Goal: Information Seeking & Learning: Find specific fact

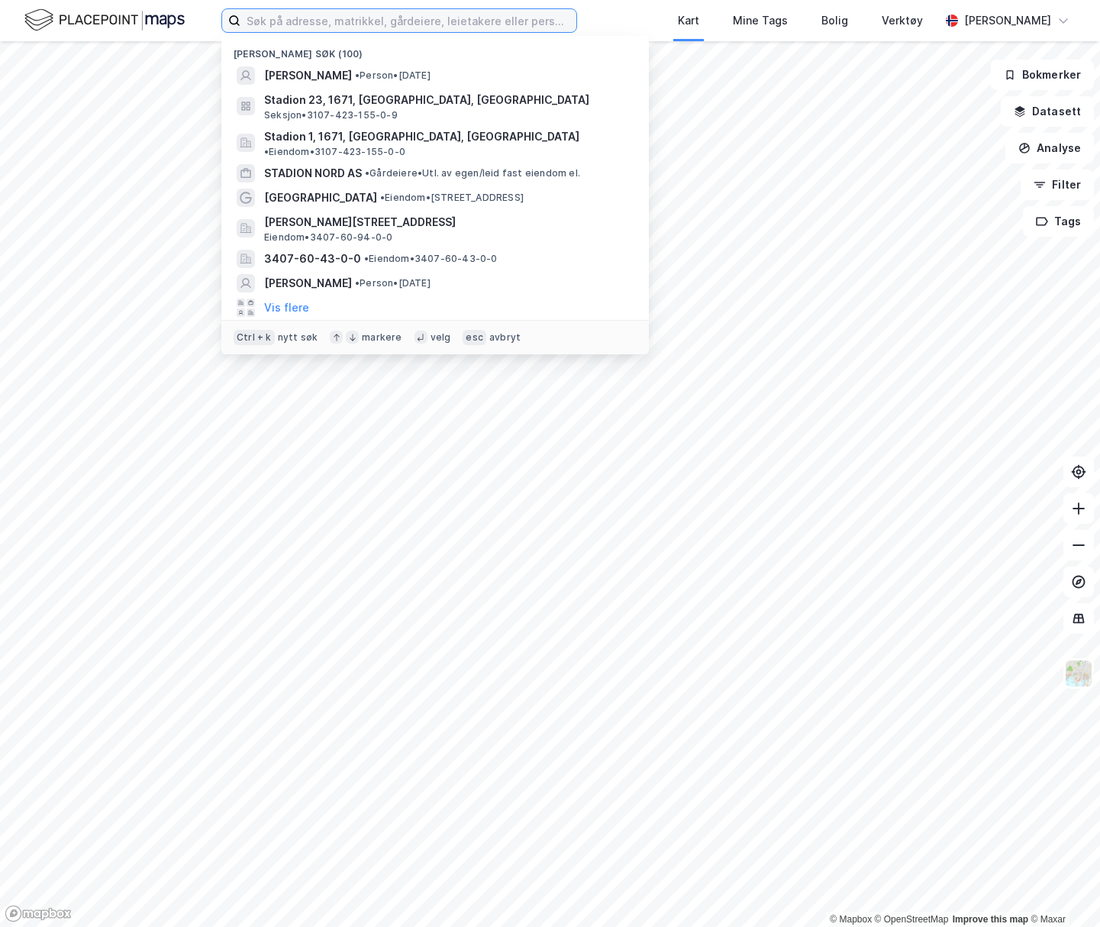
click at [364, 15] on input at bounding box center [408, 20] width 336 height 23
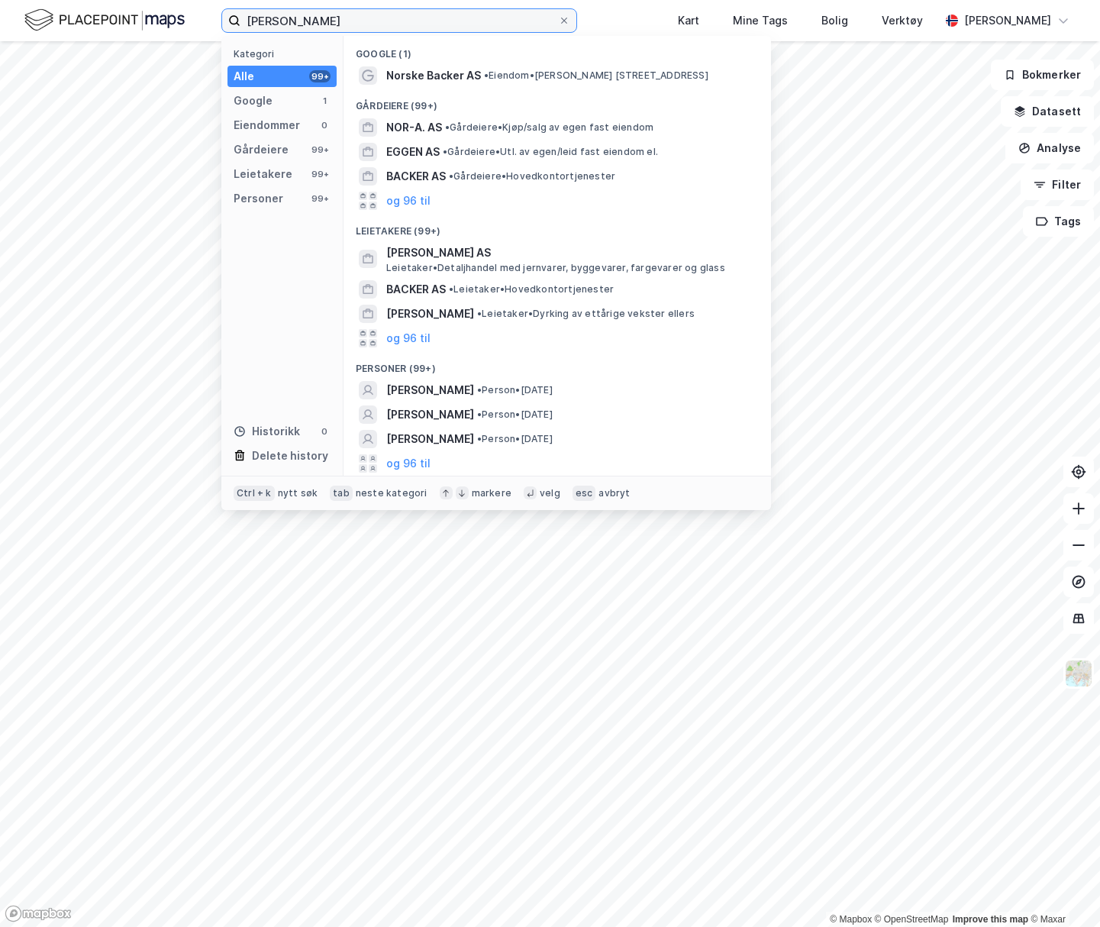
type input "[PERSON_NAME]"
click at [621, 394] on div "[PERSON_NAME] • Person • [DATE]" at bounding box center [570, 390] width 369 height 18
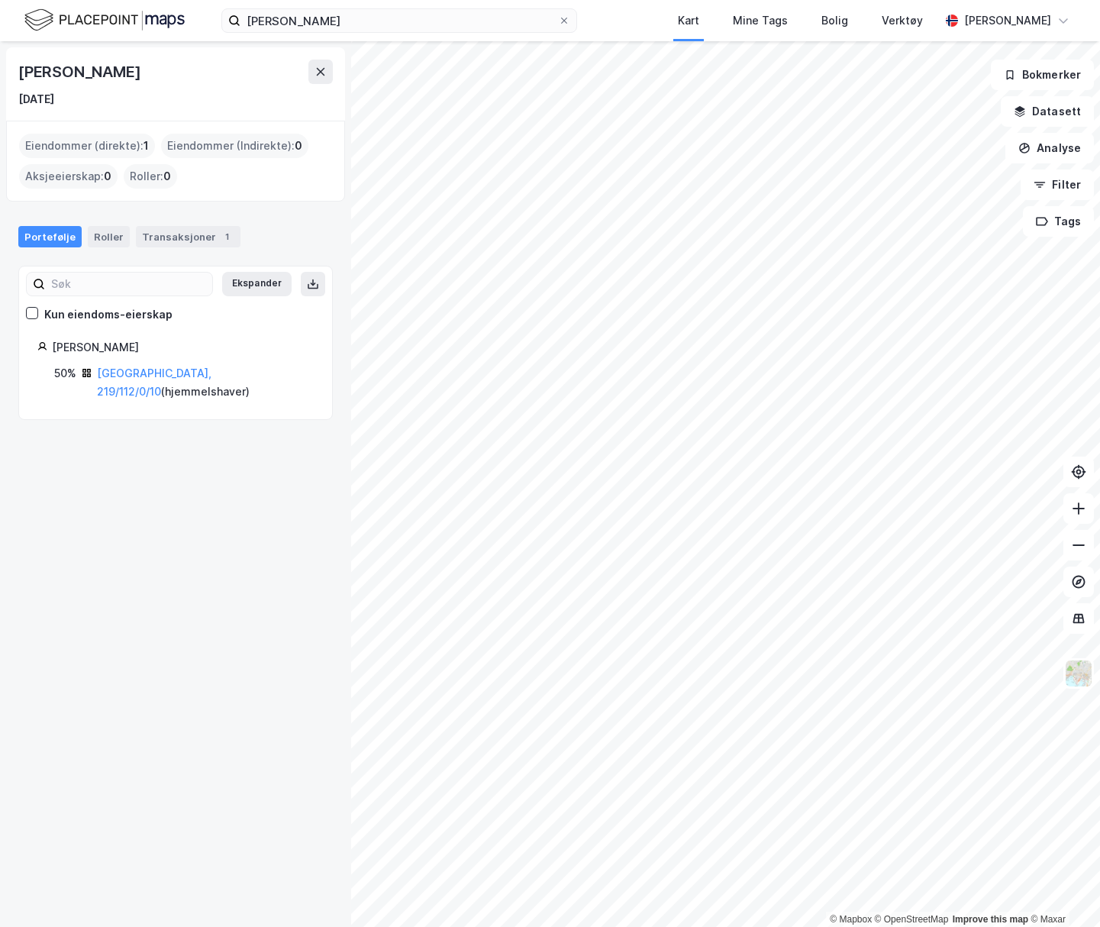
click at [169, 371] on link "[GEOGRAPHIC_DATA], 219/112/0/10" at bounding box center [154, 381] width 115 height 31
